Goal: Check status: Check status

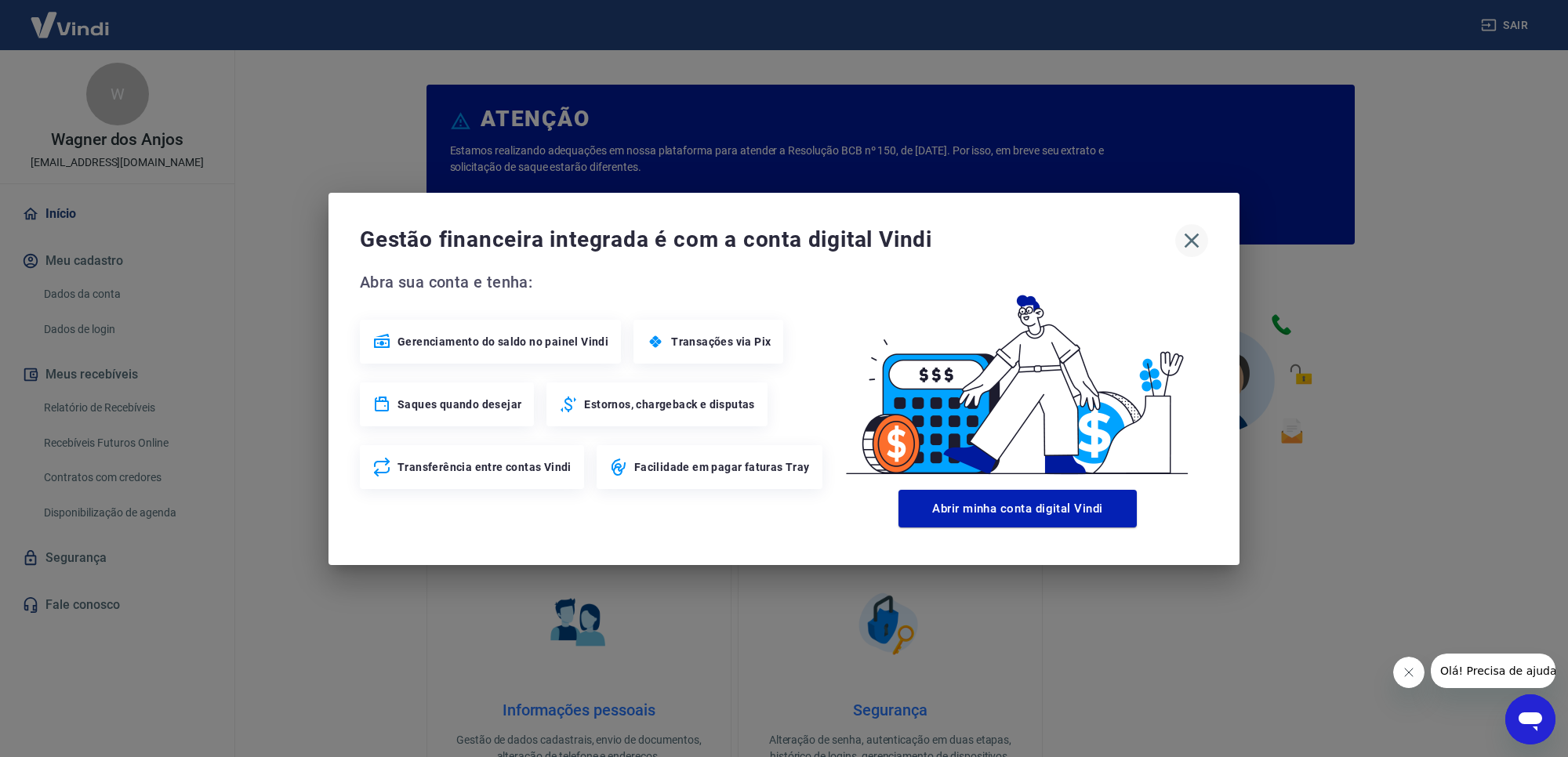
drag, startPoint x: 1190, startPoint y: 235, endPoint x: 751, endPoint y: 338, distance: 450.9
click at [1187, 236] on icon "button" at bounding box center [1191, 240] width 25 height 25
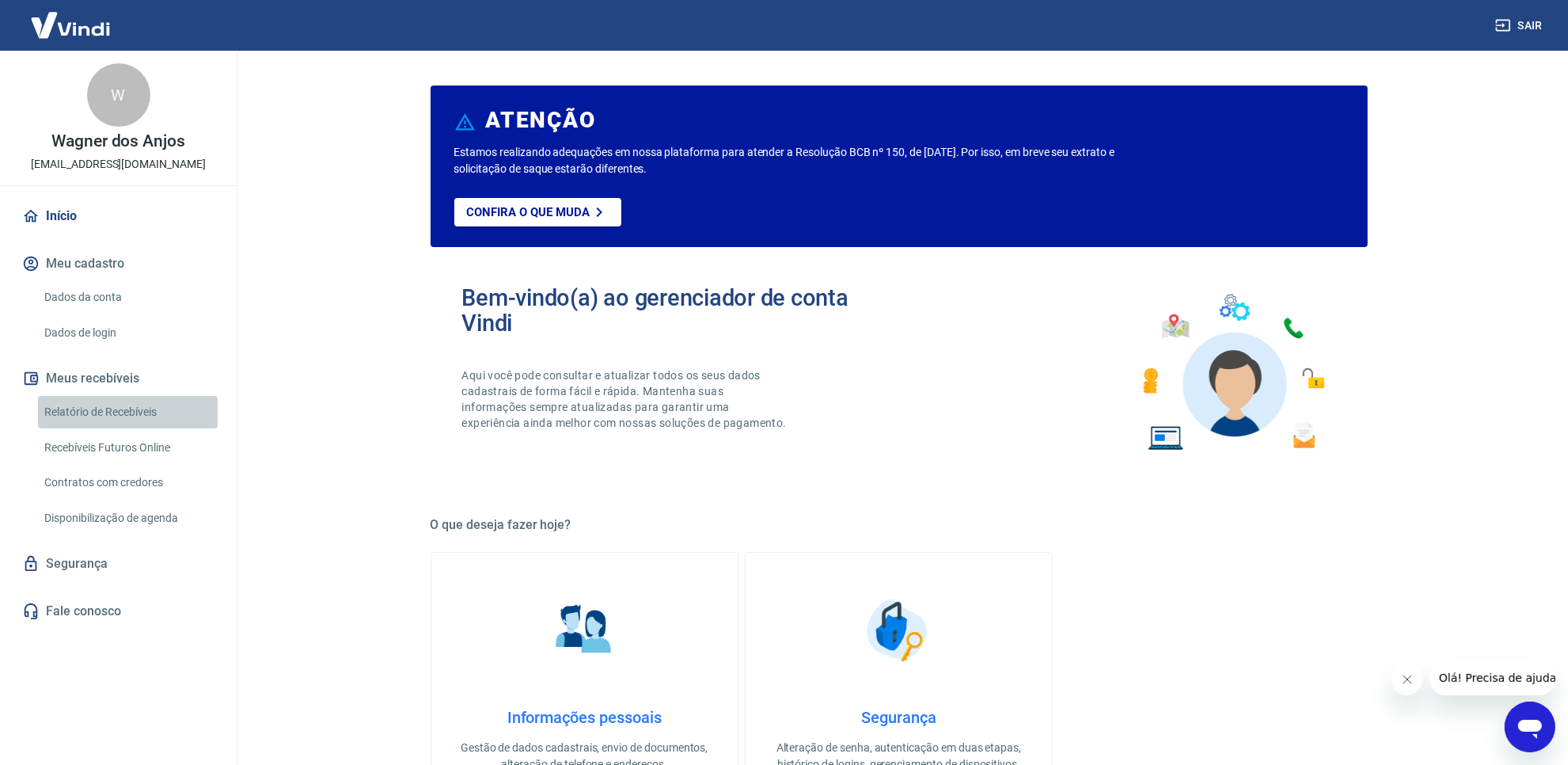
click at [119, 413] on link "Relatório de Recebíveis" at bounding box center [128, 412] width 180 height 32
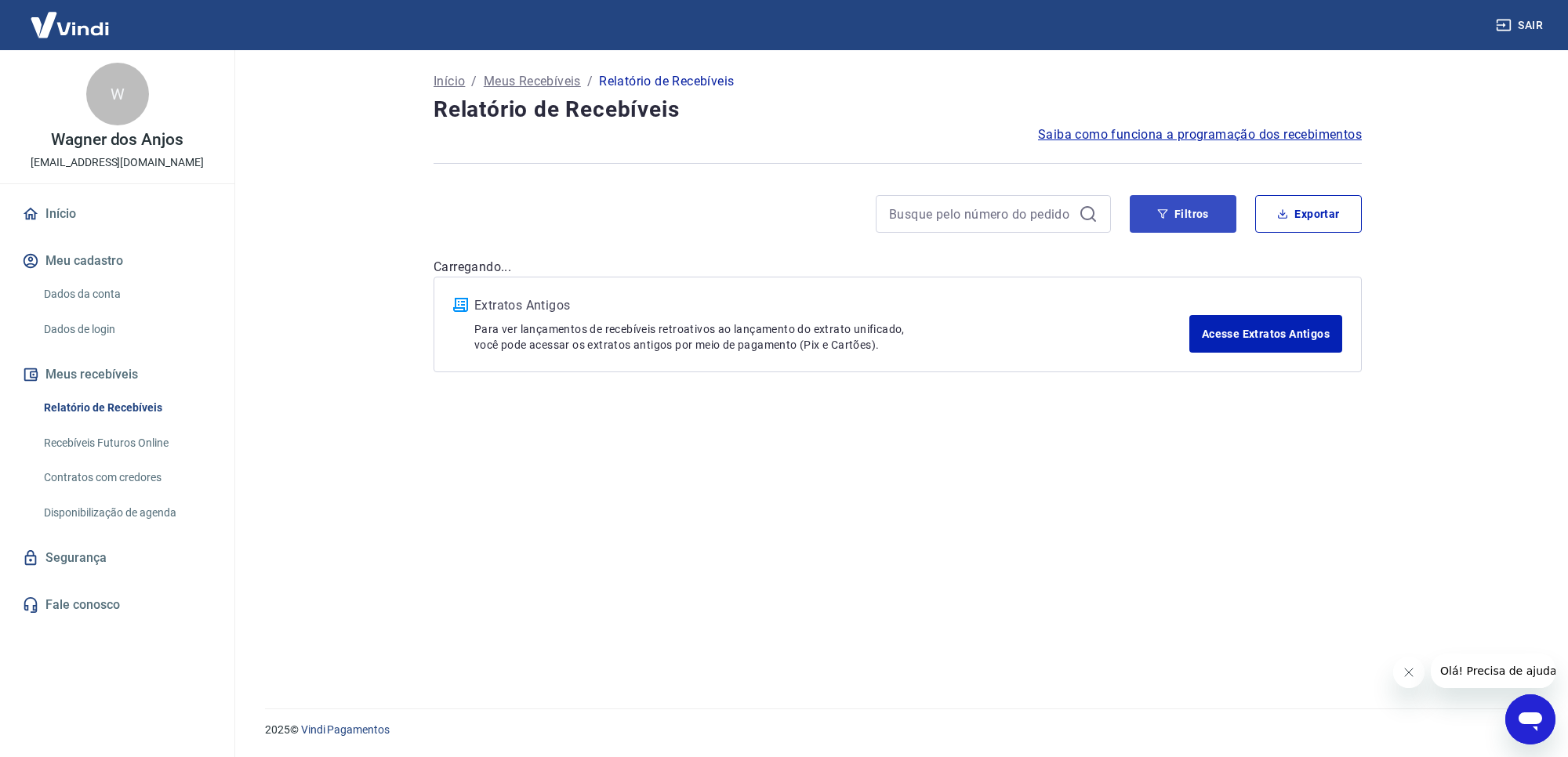
click at [1186, 228] on button "Filtros" at bounding box center [1183, 213] width 107 height 38
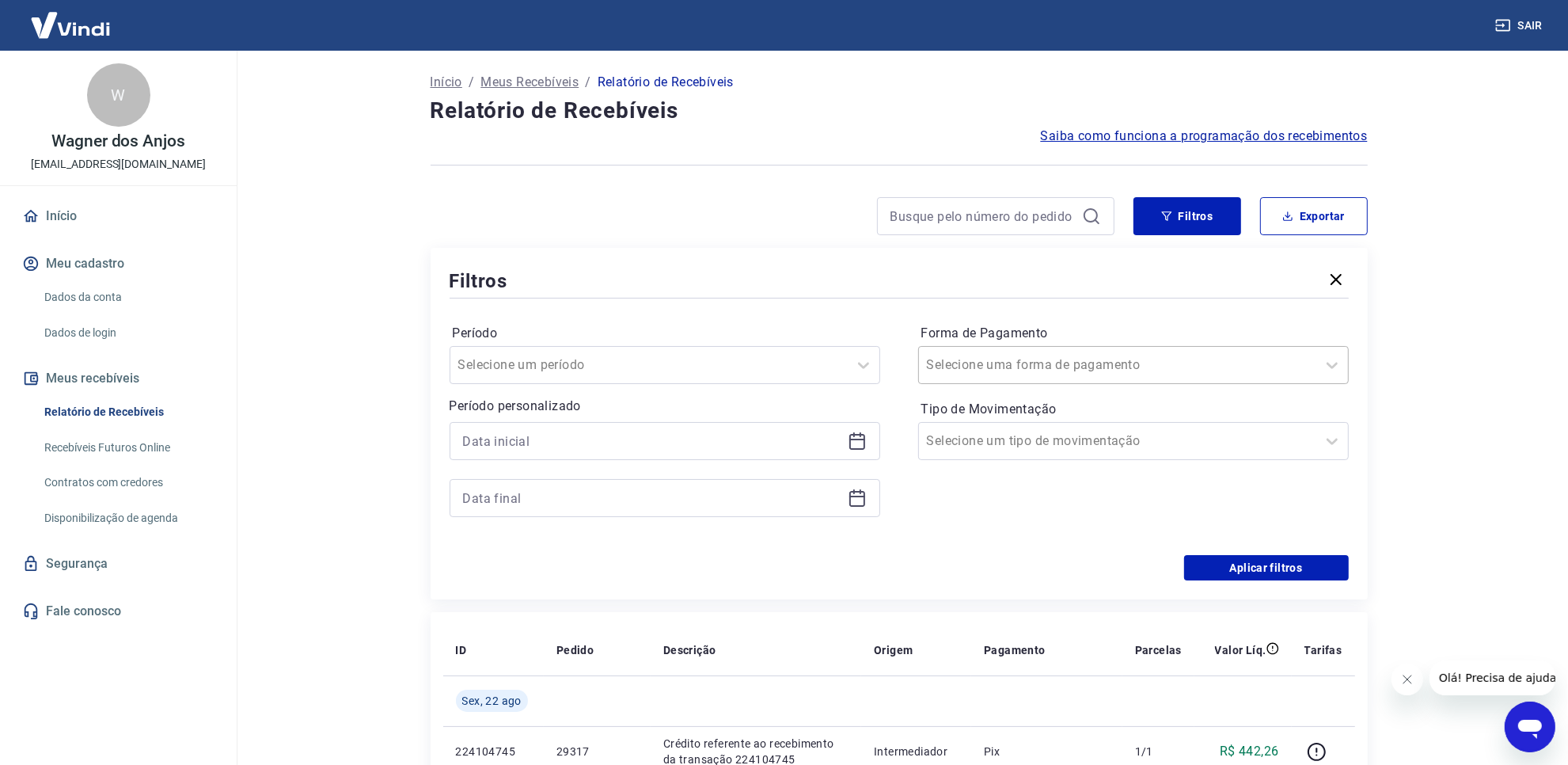
click at [1061, 372] on input "Forma de Pagamento" at bounding box center [1007, 365] width 160 height 19
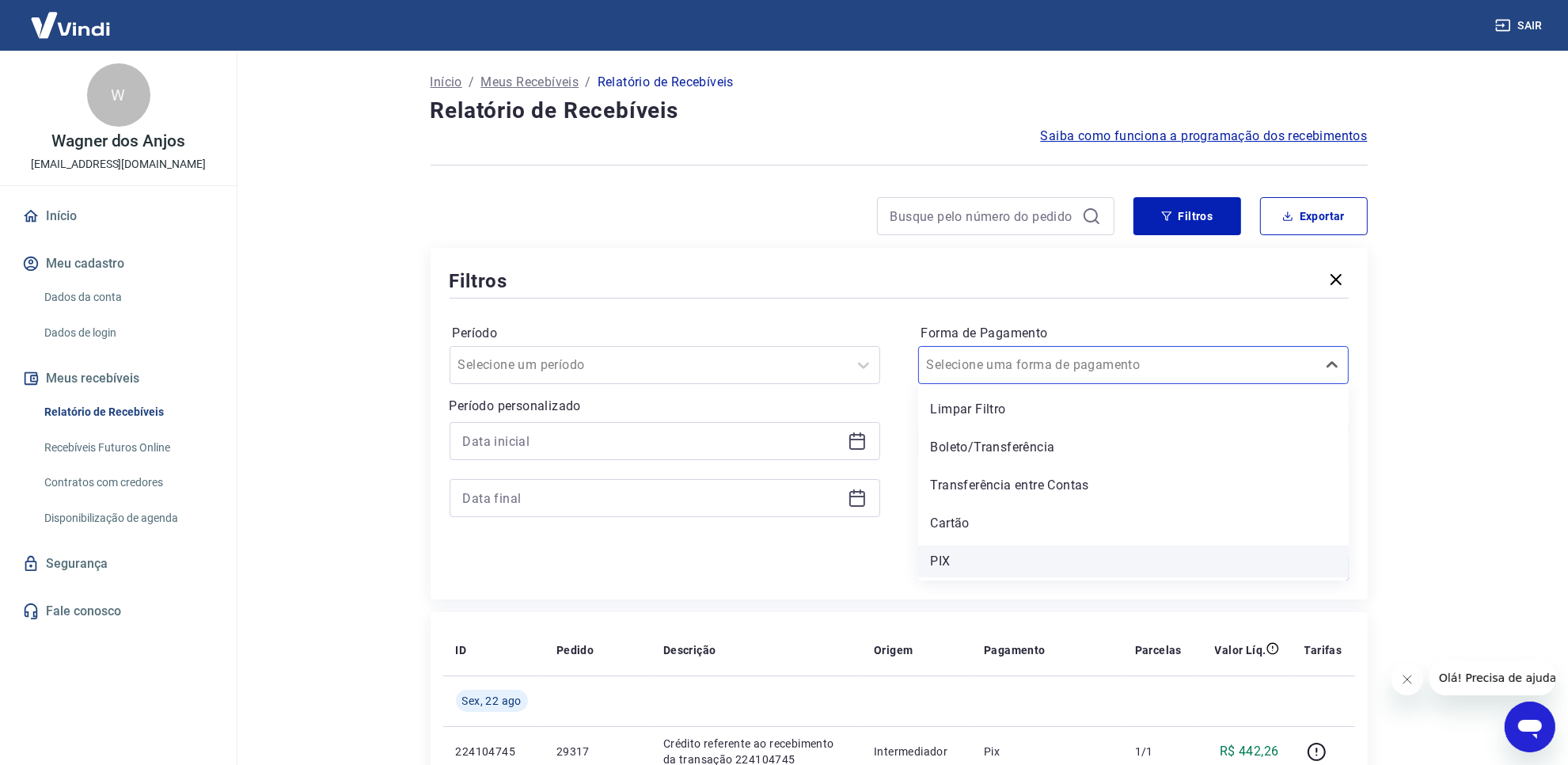
click at [1001, 552] on div "PIX" at bounding box center [1134, 562] width 431 height 32
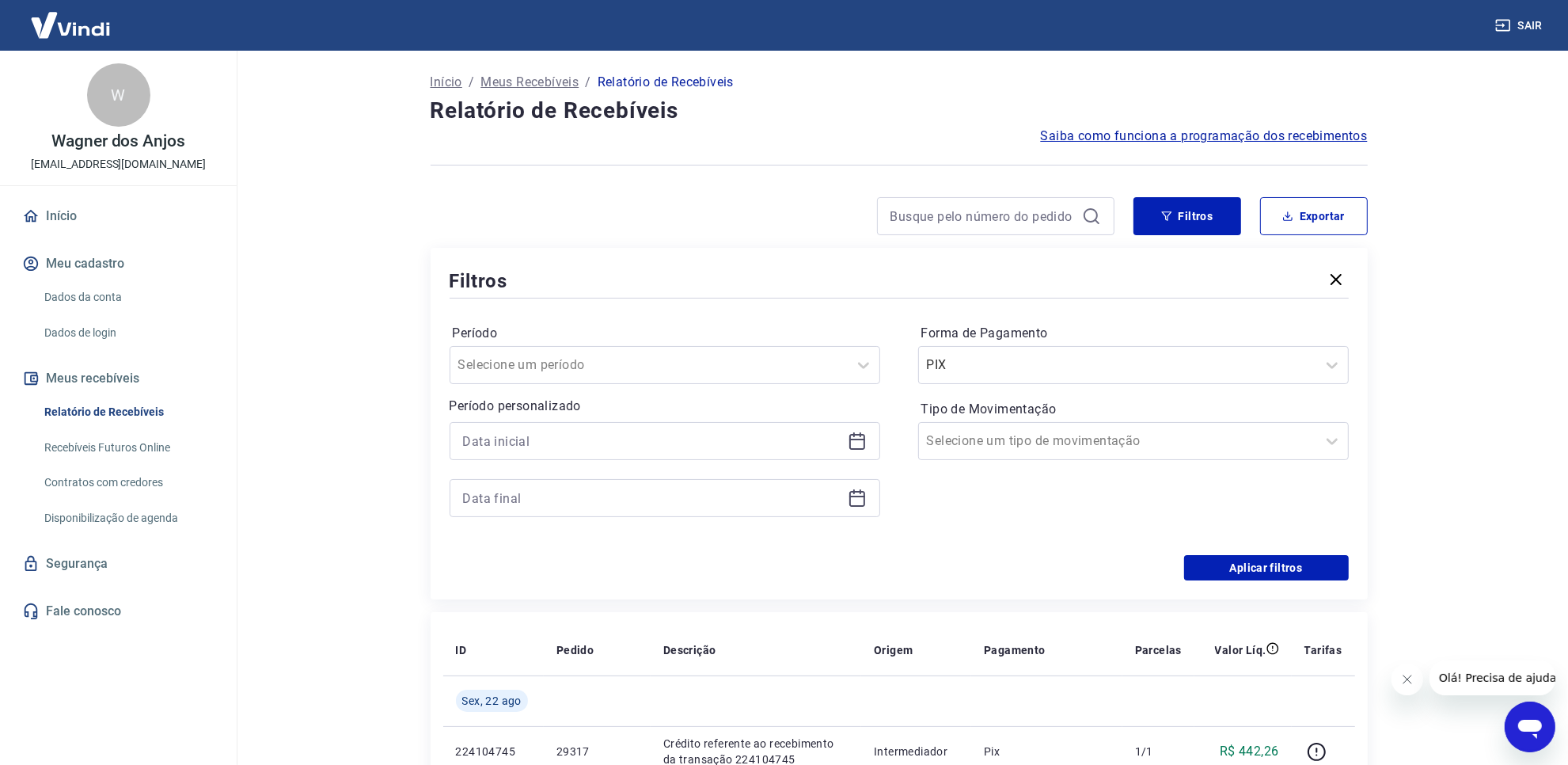
drag, startPoint x: 1463, startPoint y: 491, endPoint x: 1446, endPoint y: 503, distance: 20.8
click at [1460, 491] on main "Início / Meus Recebíveis / Relatório de Recebíveis Relatório de Recebíveis Saib…" at bounding box center [898, 408] width 1339 height 715
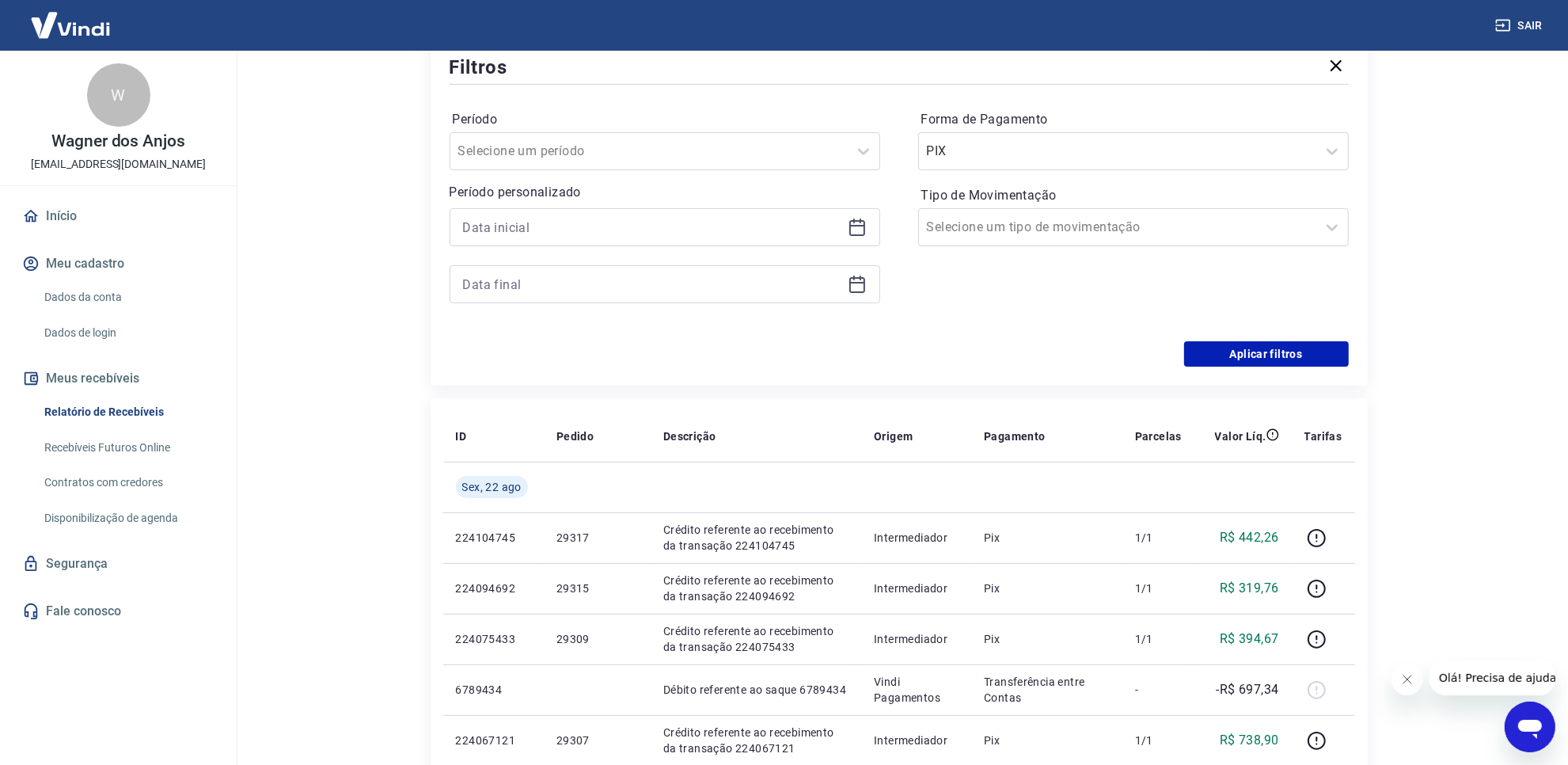
scroll to position [99, 0]
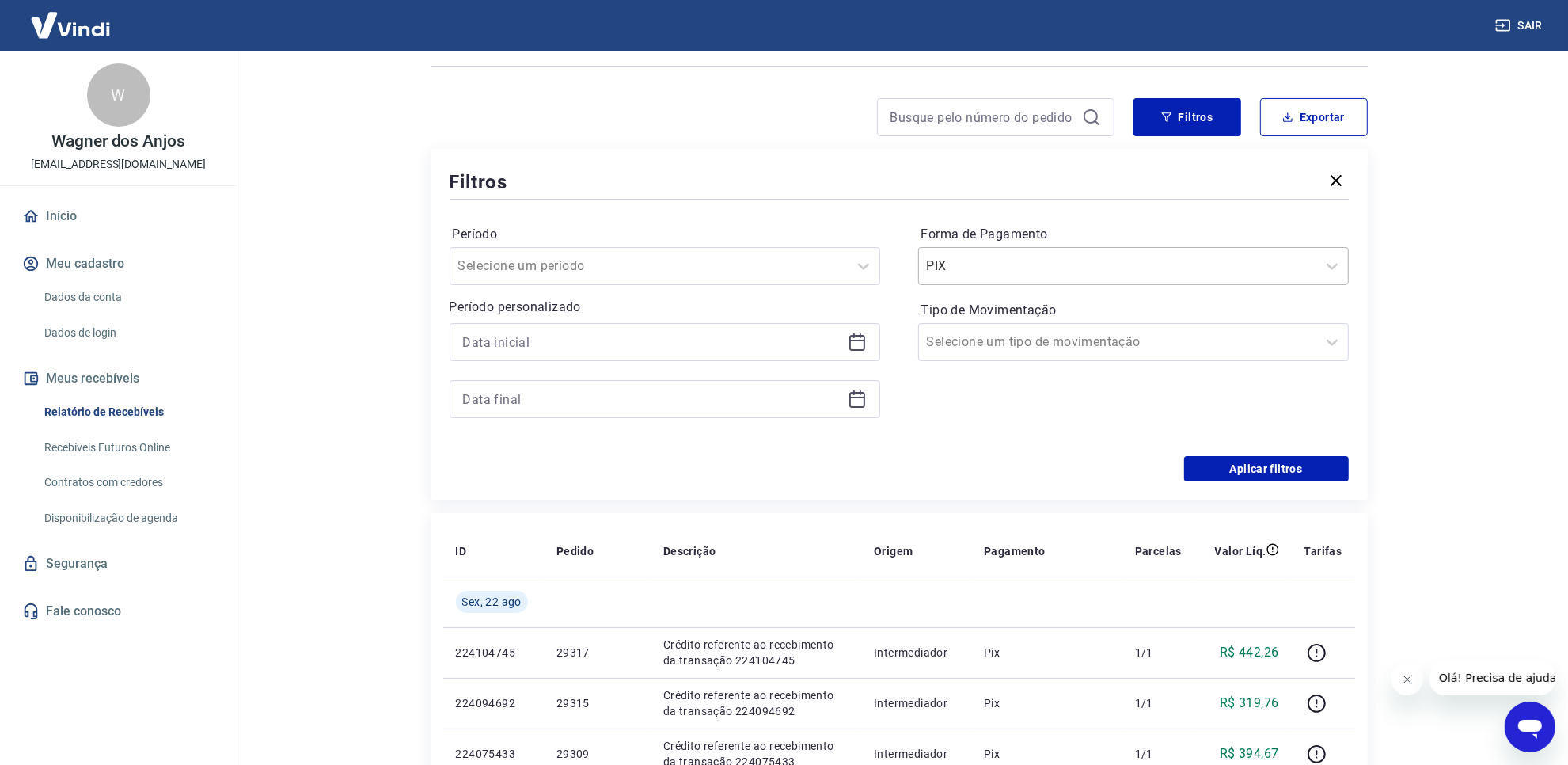
click at [1058, 267] on input "Forma de Pagamento" at bounding box center [1007, 266] width 160 height 19
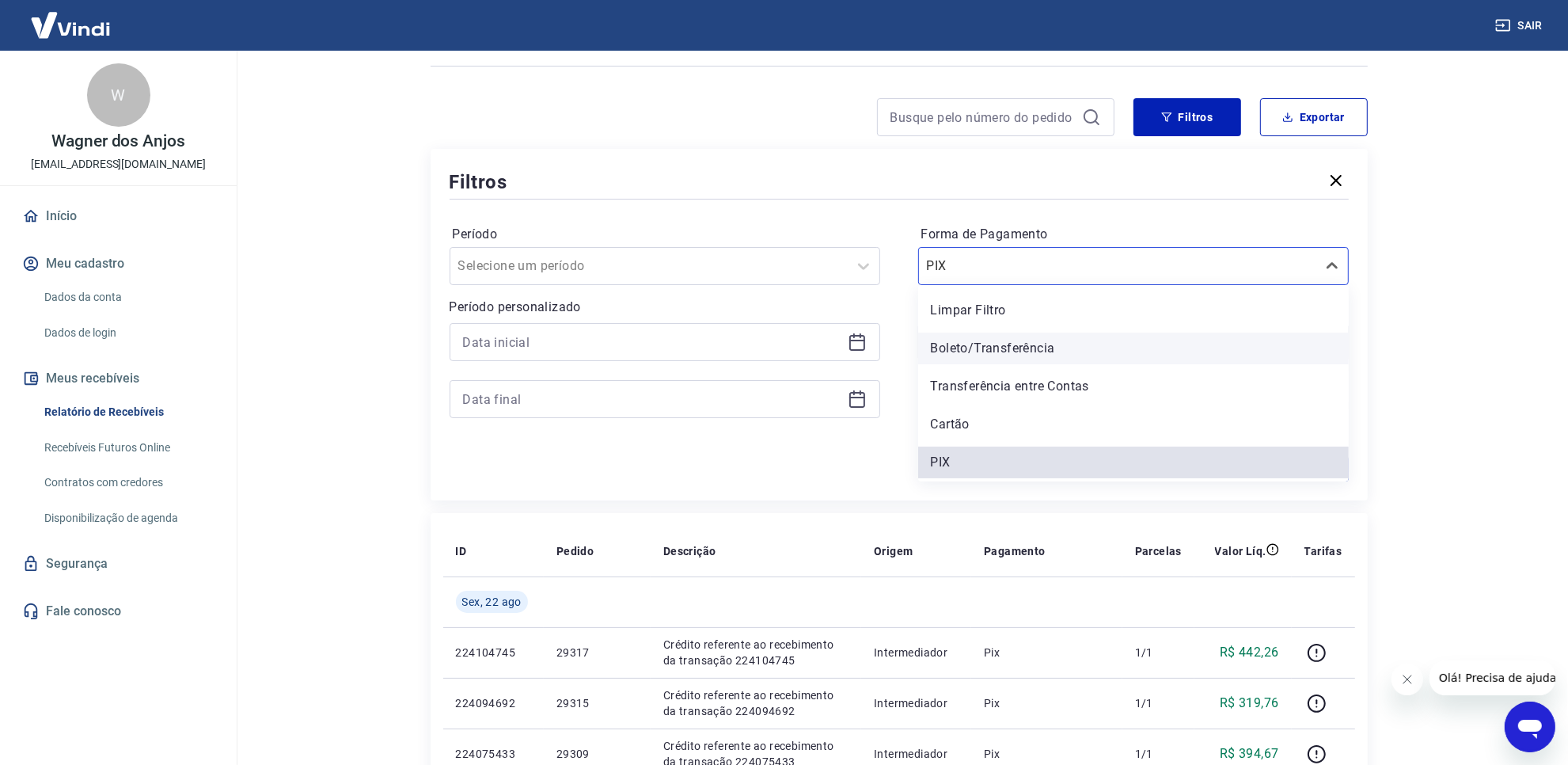
click at [1015, 357] on div "Boleto/Transferência" at bounding box center [1134, 348] width 431 height 32
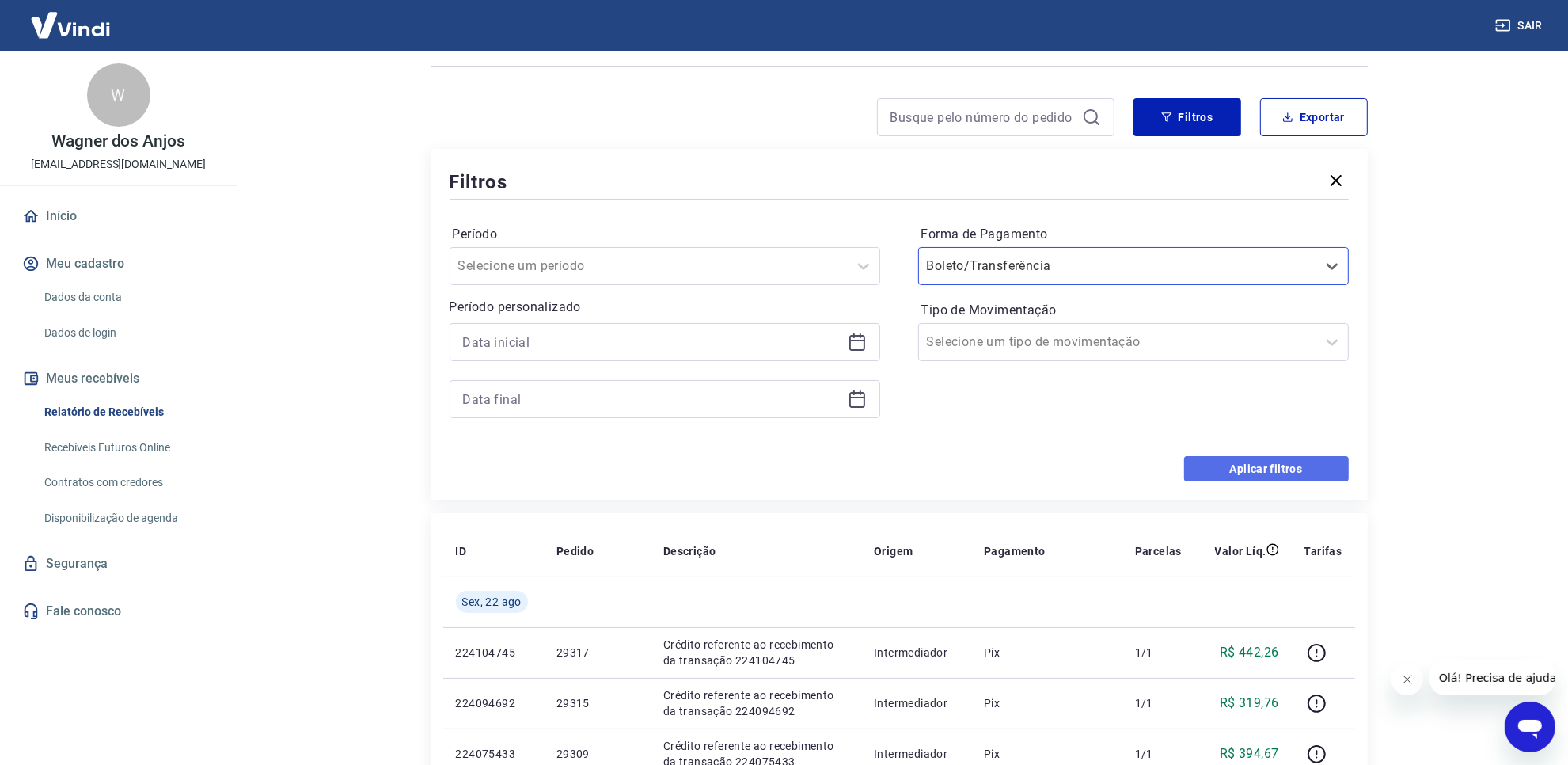
click at [1258, 479] on button "Aplicar filtros" at bounding box center [1266, 468] width 164 height 25
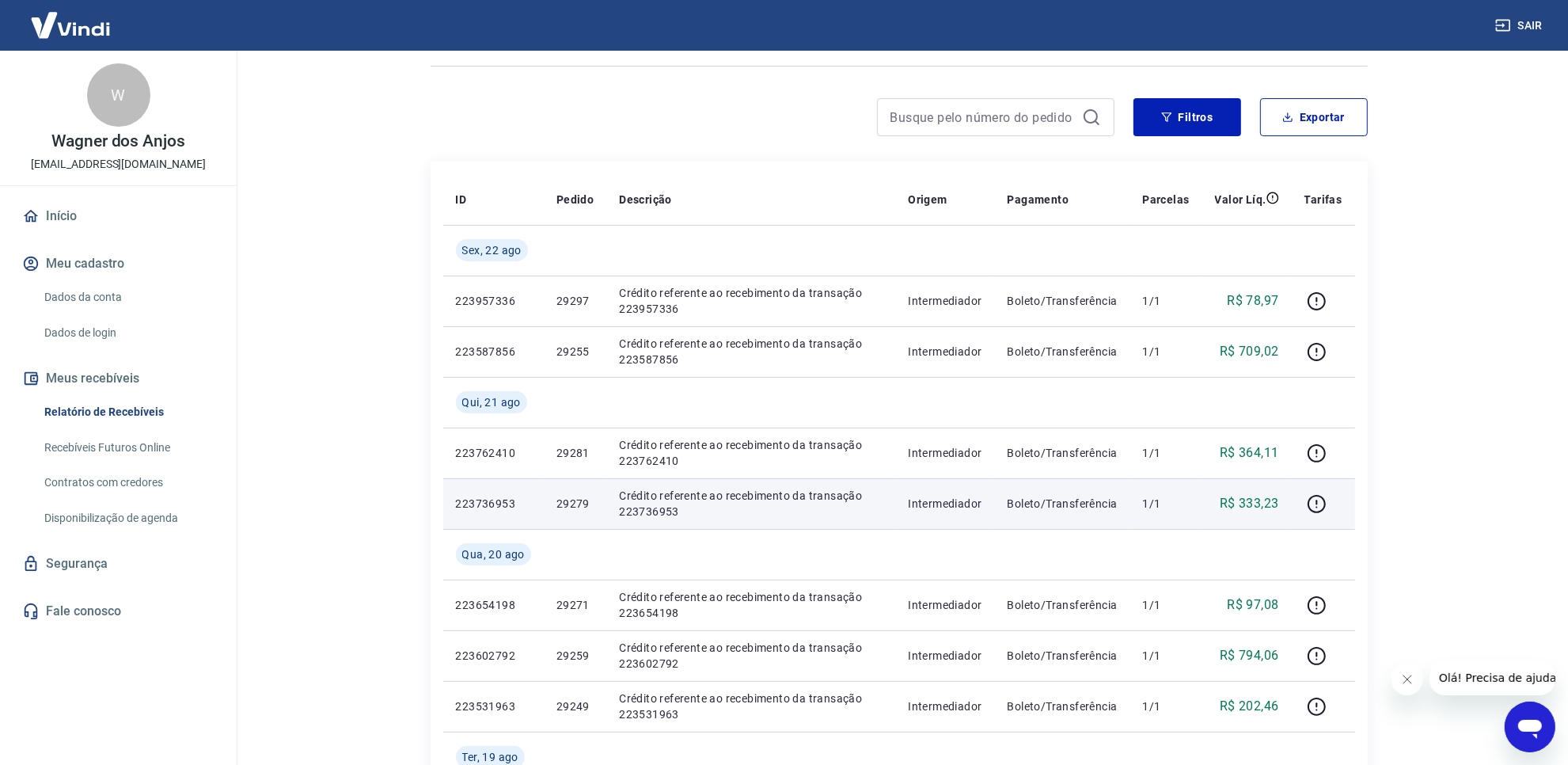
scroll to position [198, 0]
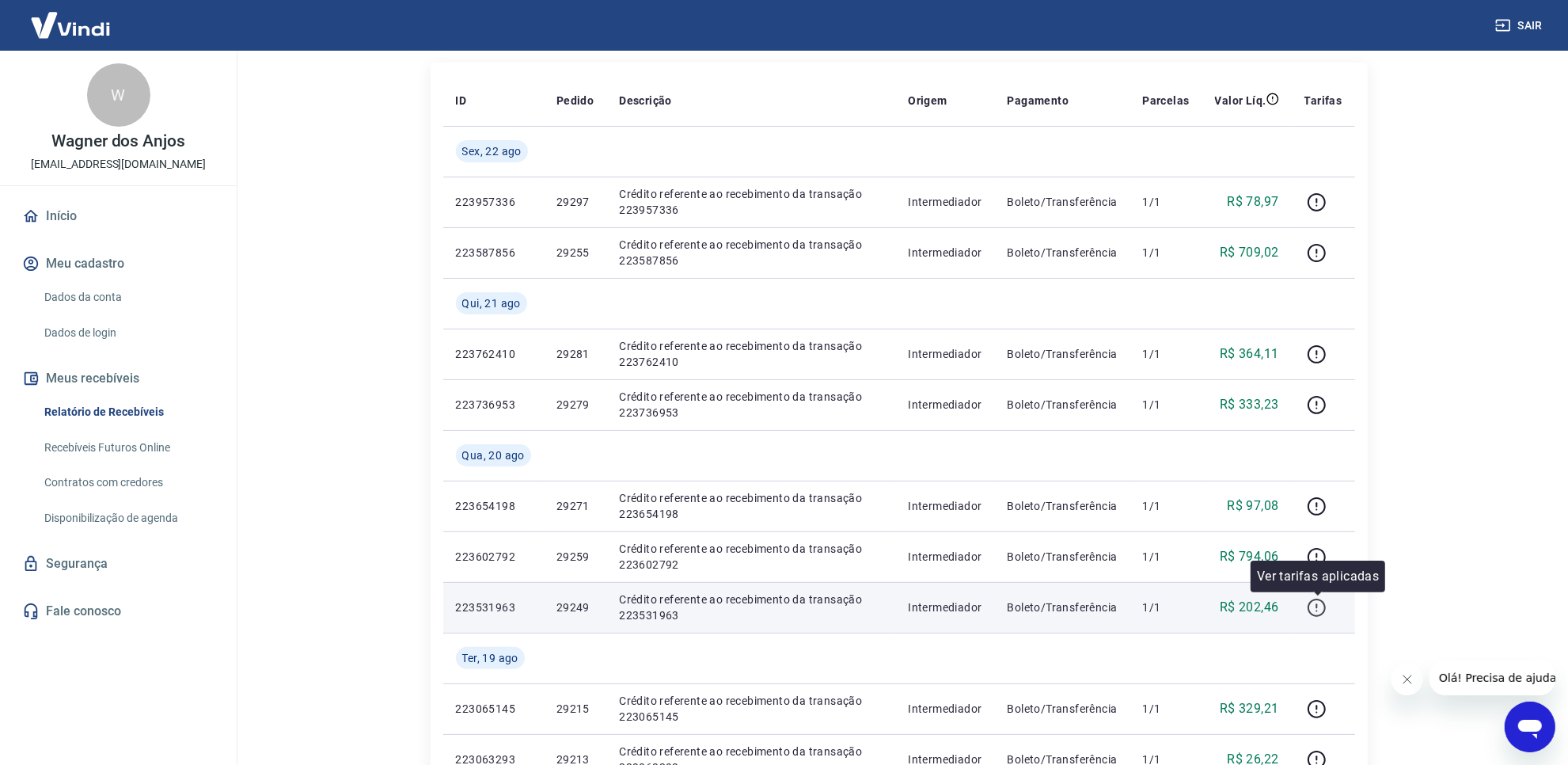
click at [1318, 612] on icon "button" at bounding box center [1316, 607] width 19 height 19
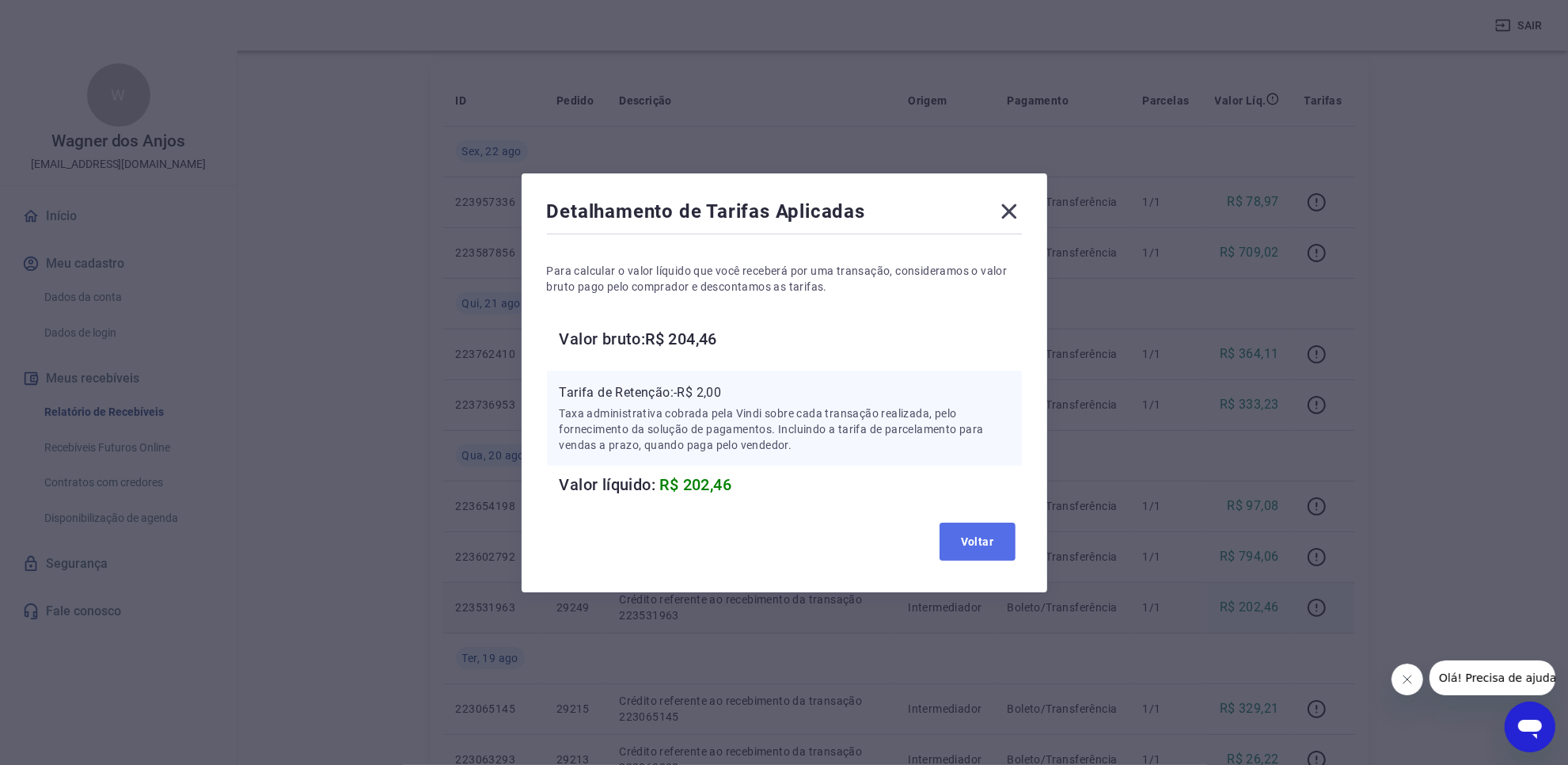
click at [1007, 528] on button "Voltar" at bounding box center [978, 541] width 76 height 38
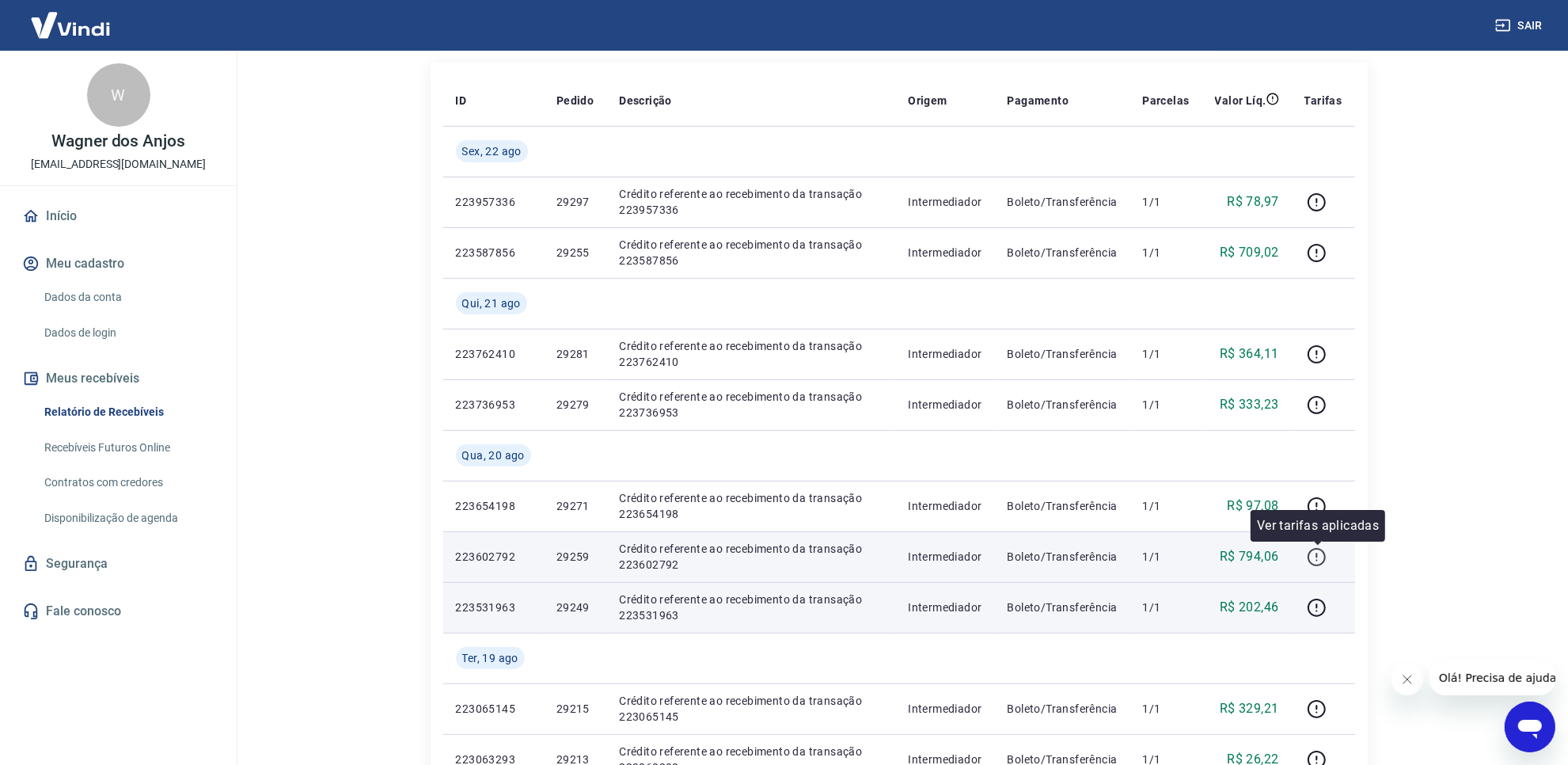
click at [1308, 558] on icon "button" at bounding box center [1316, 557] width 19 height 19
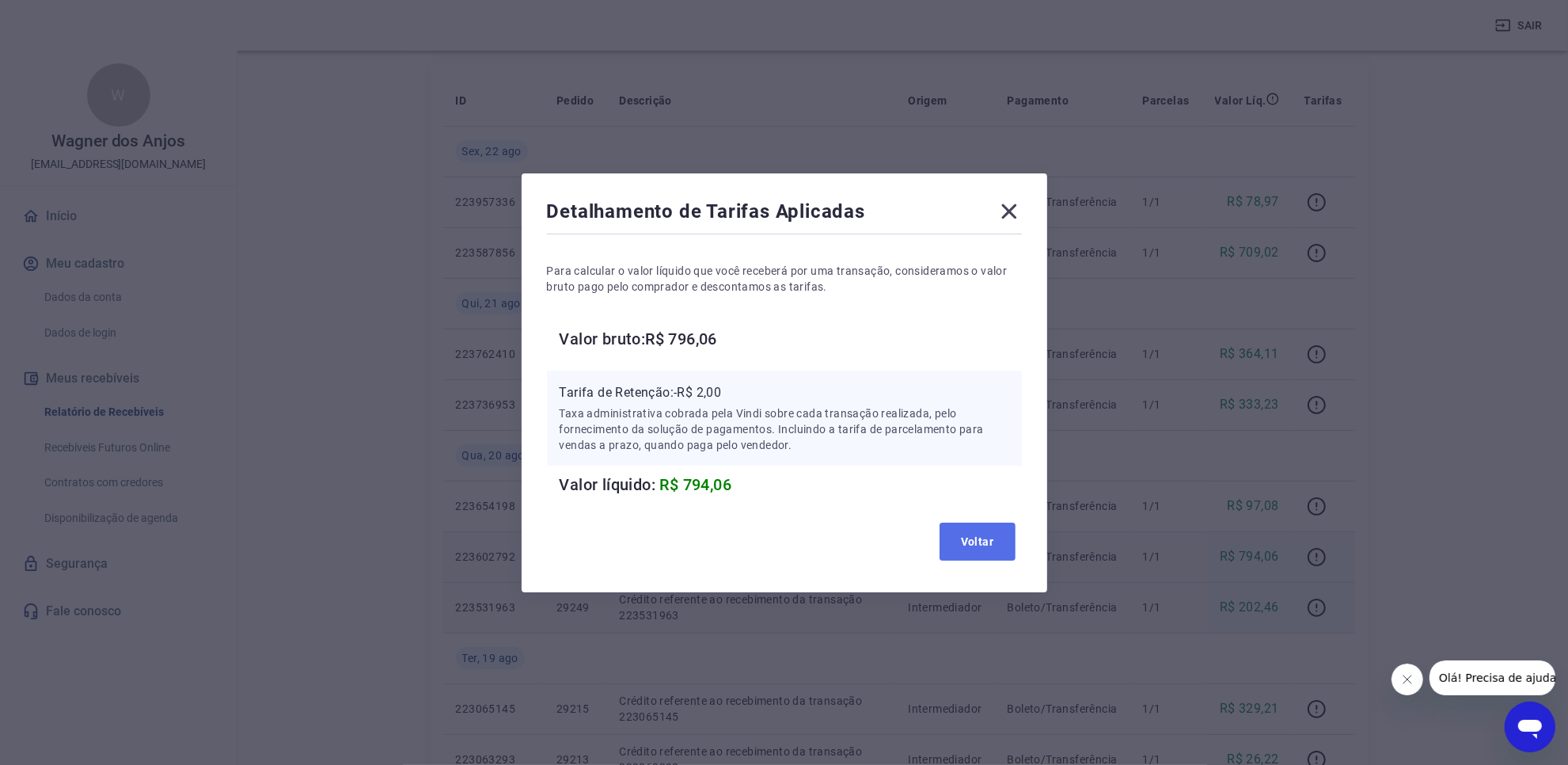
click at [992, 544] on button "Voltar" at bounding box center [978, 541] width 76 height 38
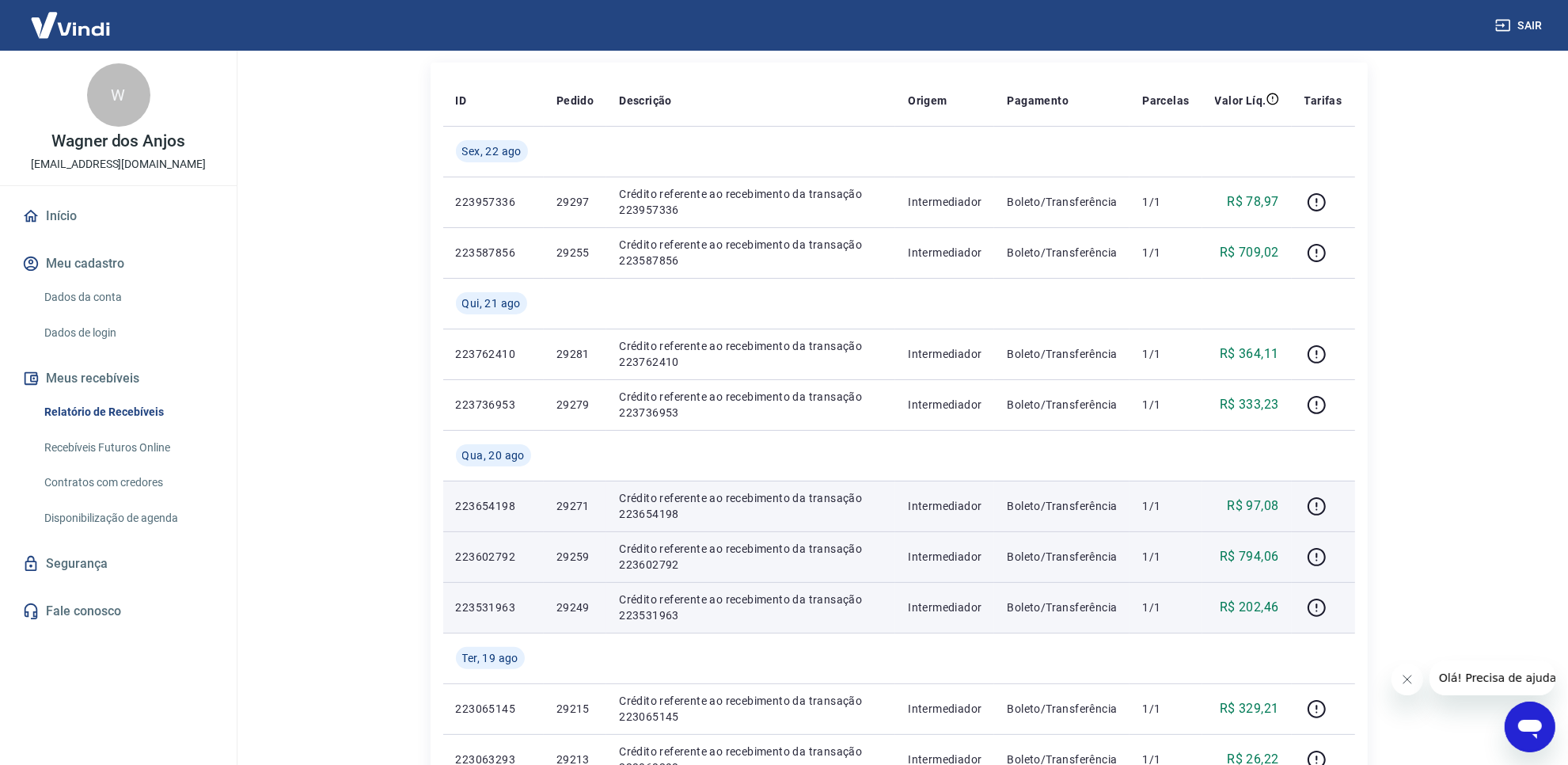
click at [1304, 508] on td at bounding box center [1323, 506] width 63 height 51
click at [1317, 504] on icon "button" at bounding box center [1317, 504] width 2 height 5
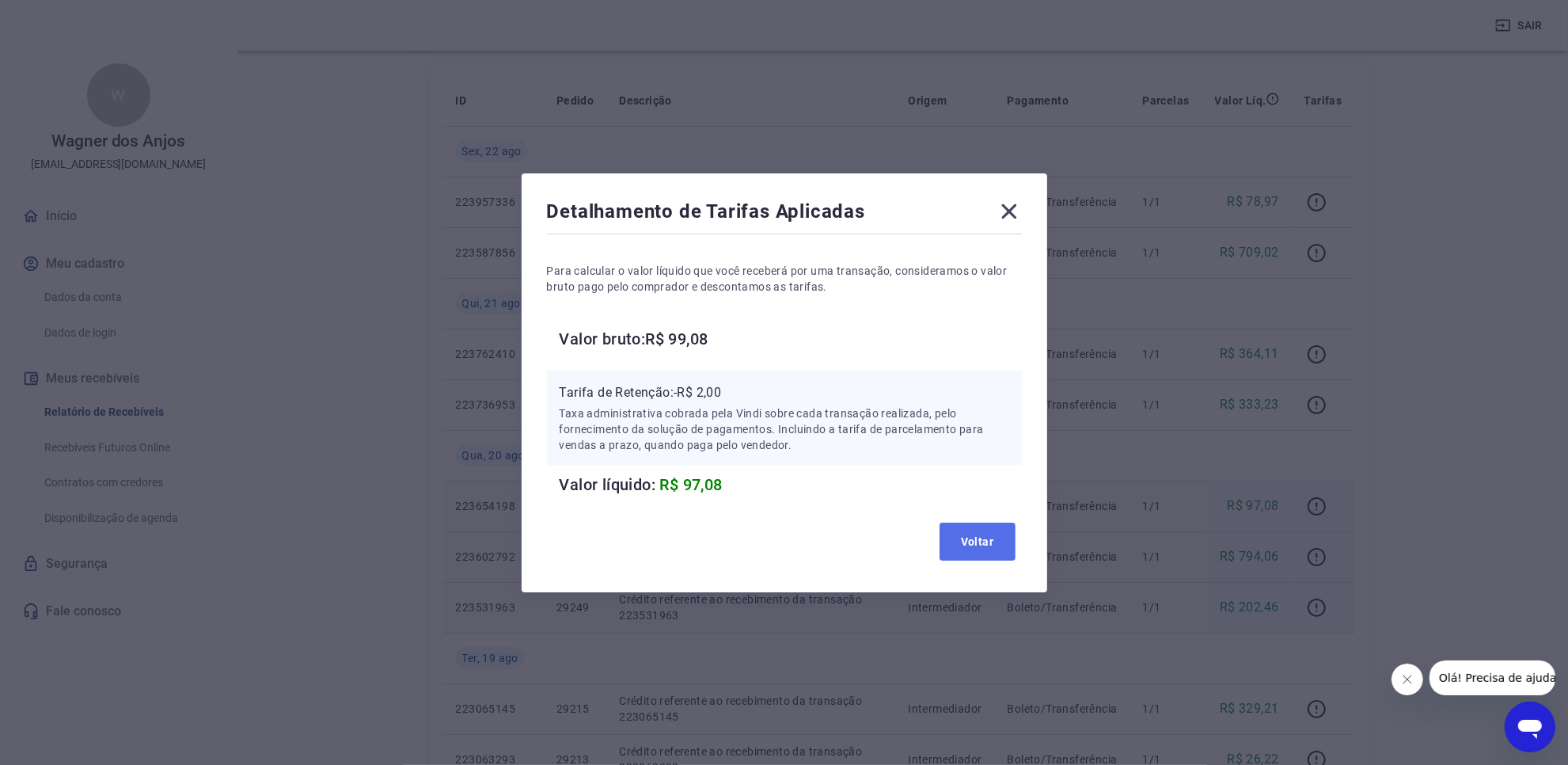
click at [998, 537] on button "Voltar" at bounding box center [978, 541] width 76 height 38
